Goal: Information Seeking & Learning: Learn about a topic

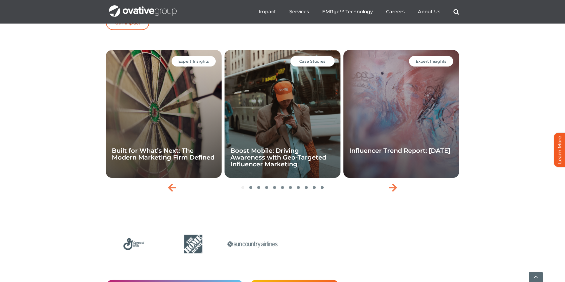
scroll to position [1251, 0]
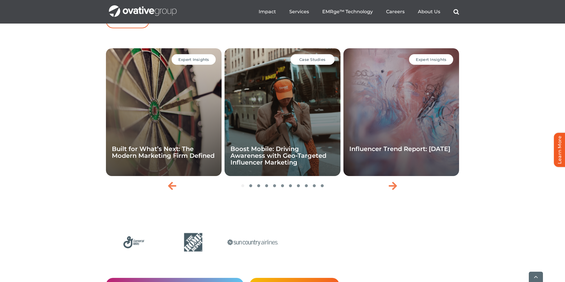
click at [397, 115] on div "Expert Insights Influencer Trend Report: [DATE]" at bounding box center [402, 112] width 116 height 128
click at [427, 62] on span "Expert Insights" at bounding box center [431, 59] width 31 height 5
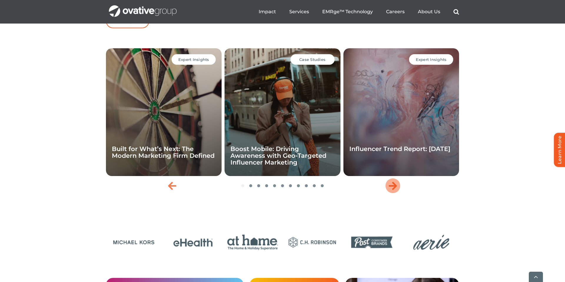
click at [394, 191] on icon "Next slide" at bounding box center [393, 185] width 8 height 9
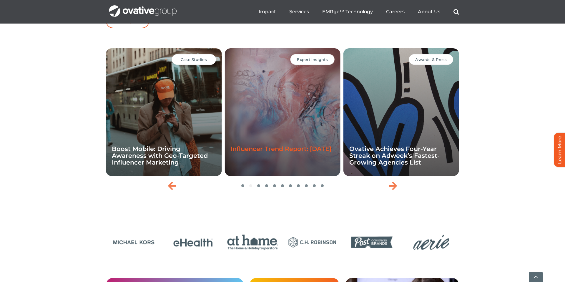
click at [257, 153] on link "Influencer Trend Report: [DATE]" at bounding box center [281, 148] width 101 height 7
